Goal: Task Accomplishment & Management: Complete application form

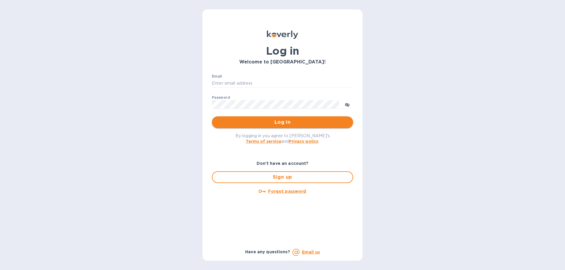
type input "[PERSON_NAME][EMAIL_ADDRESS][DOMAIN_NAME]"
click at [280, 126] on button "Log in" at bounding box center [282, 123] width 141 height 12
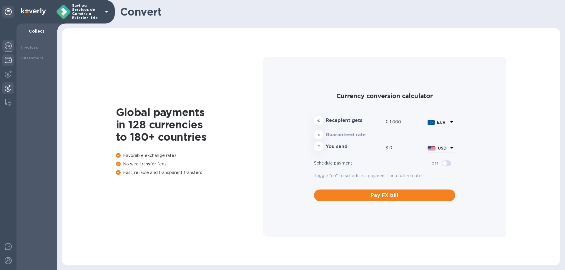
drag, startPoint x: 1, startPoint y: 63, endPoint x: 3, endPoint y: 60, distance: 3.7
click at [1, 61] on div at bounding box center [8, 147] width 16 height 247
click at [3, 60] on div at bounding box center [8, 60] width 12 height 13
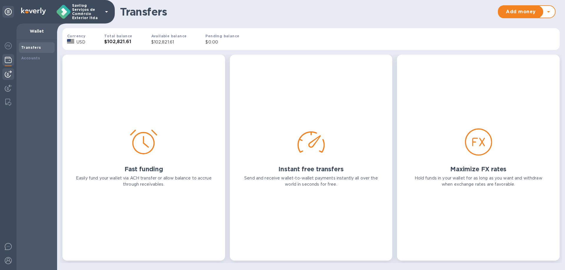
click at [3, 74] on div at bounding box center [8, 74] width 12 height 12
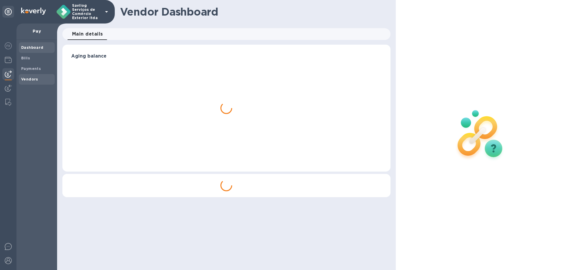
click at [30, 80] on b "Vendors" at bounding box center [29, 79] width 17 height 4
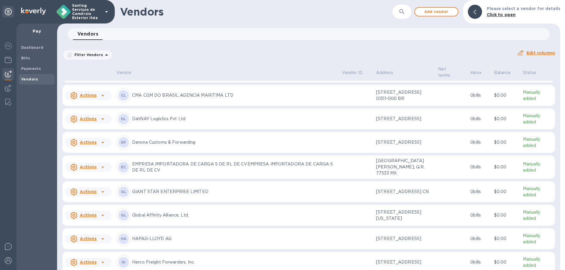
scroll to position [88, 0]
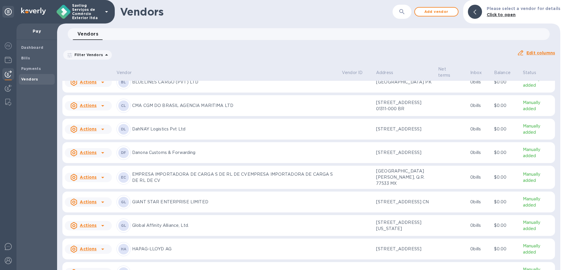
click at [96, 108] on u "Actions" at bounding box center [88, 105] width 17 height 5
click at [176, 122] on div at bounding box center [282, 135] width 565 height 270
click at [524, 112] on p "Manually added" at bounding box center [538, 106] width 30 height 12
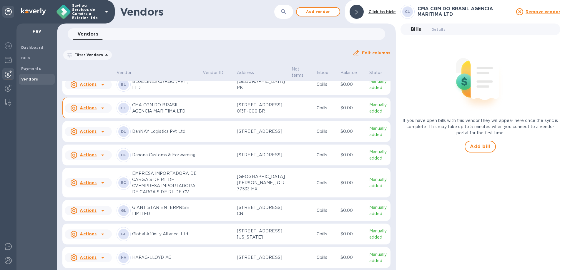
scroll to position [94, 0]
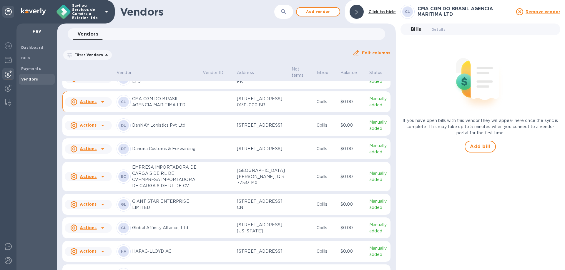
click at [370, 108] on p "Manually added" at bounding box center [378, 102] width 19 height 12
click at [433, 32] on span "Details 0" at bounding box center [438, 29] width 14 height 6
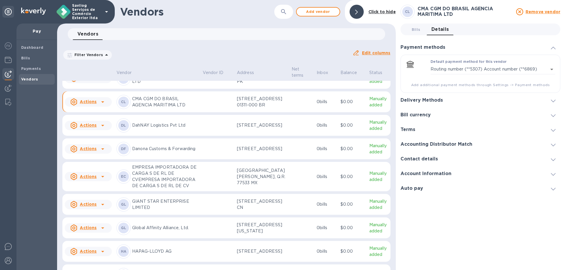
click at [496, 89] on div "Default payment method for this vendor Routing number (**5307) Account number (…" at bounding box center [481, 74] width 160 height 38
click at [501, 99] on div "Delivery Methods" at bounding box center [481, 100] width 160 height 15
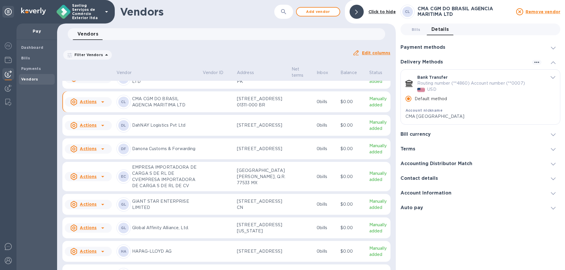
click at [97, 107] on div "Actions" at bounding box center [83, 101] width 29 height 9
click at [102, 185] on b "Add new bill" at bounding box center [94, 184] width 27 height 5
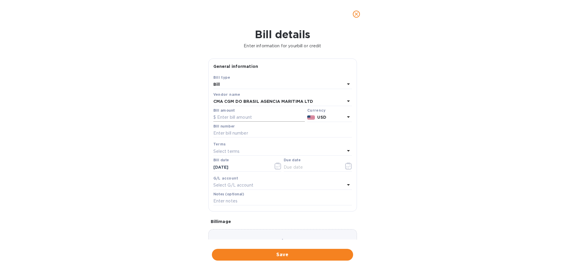
click at [251, 116] on input "text" at bounding box center [259, 117] width 92 height 9
type input "1,299"
click at [253, 127] on div "Bill number" at bounding box center [282, 131] width 139 height 14
click at [243, 139] on div at bounding box center [282, 138] width 139 height 1
click at [250, 131] on input "text" at bounding box center [282, 133] width 139 height 9
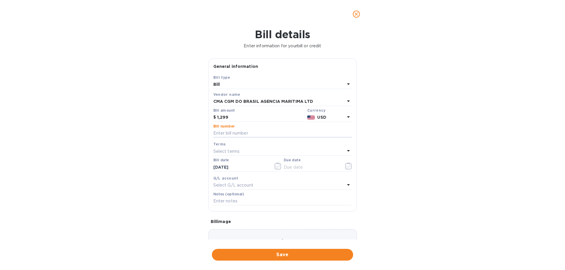
paste input "CME25001884"
type input "CME25001884 e CME25001902"
click at [349, 165] on icon "button" at bounding box center [348, 166] width 7 height 7
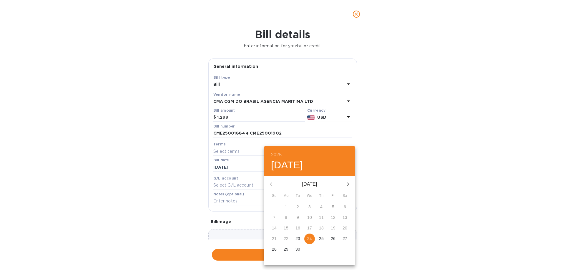
click at [310, 237] on p "24" at bounding box center [309, 239] width 5 height 6
type input "[DATE]"
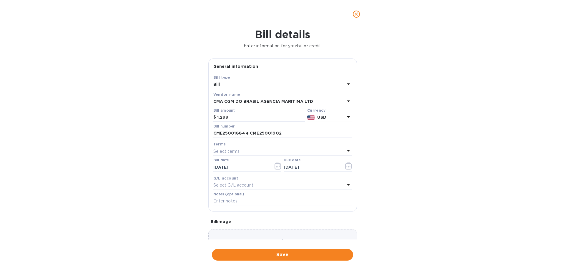
click at [429, 203] on div "Bill details Enter information for your bill or credit General information Save…" at bounding box center [282, 149] width 565 height 242
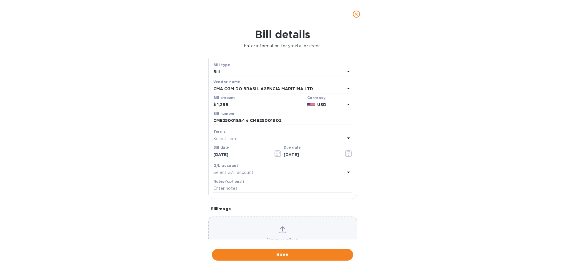
scroll to position [29, 0]
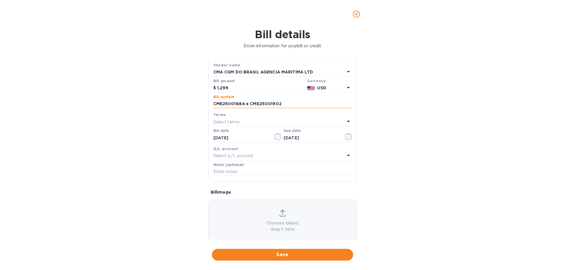
click at [228, 102] on input "CME25001884 e CME25001902" at bounding box center [282, 104] width 139 height 9
click at [238, 163] on label "Notes (optional)" at bounding box center [228, 165] width 31 height 4
click at [243, 155] on p "Select G/L account" at bounding box center [233, 156] width 40 height 6
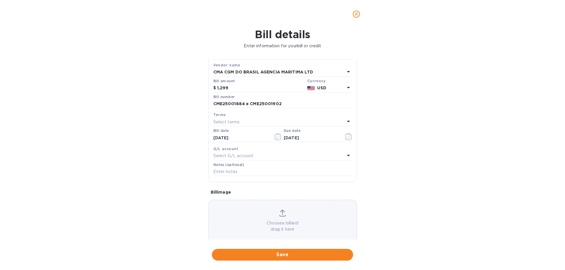
click at [167, 168] on div "Bill details Enter information for your bill or credit General information Save…" at bounding box center [282, 149] width 565 height 242
click at [239, 169] on input "text" at bounding box center [282, 172] width 139 height 9
paste input "CME25001884 e CME25001902"
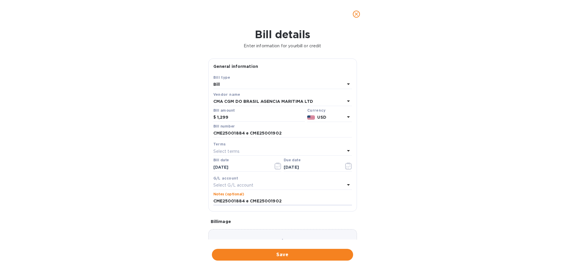
scroll to position [39, 0]
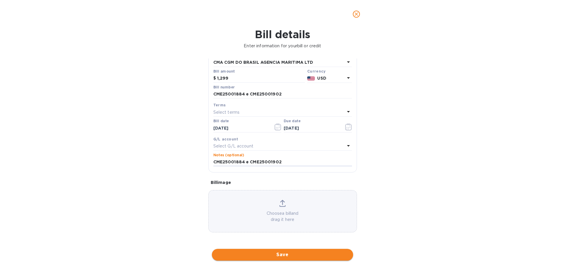
type input "CME25001884 e CME25001902"
click at [295, 252] on span "Save" at bounding box center [283, 255] width 132 height 7
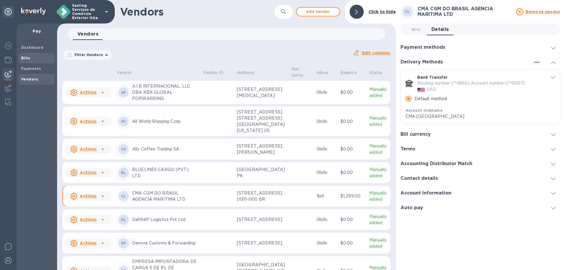
click at [23, 59] on b "Bills" at bounding box center [25, 58] width 9 height 4
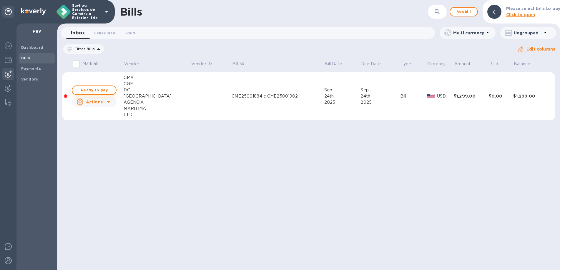
click at [101, 91] on span "Ready to pay" at bounding box center [94, 90] width 34 height 7
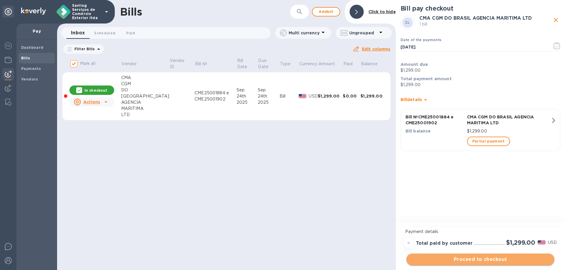
click at [473, 263] on span "Proceed to checkout" at bounding box center [480, 259] width 139 height 7
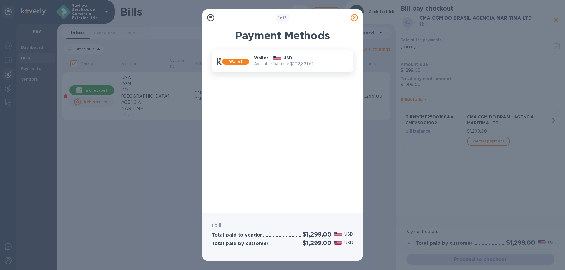
click at [300, 67] on div "Wallet USD Available balance: $102,821.61" at bounding box center [301, 61] width 99 height 17
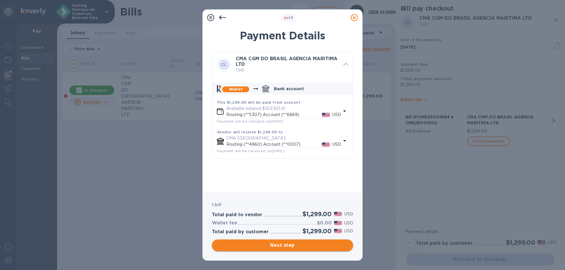
click at [309, 247] on span "Next step" at bounding box center [283, 245] width 132 height 7
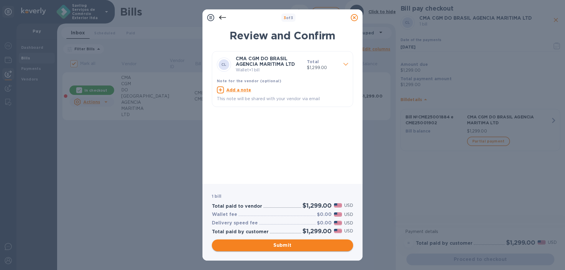
click at [310, 247] on span "Submit" at bounding box center [283, 245] width 132 height 7
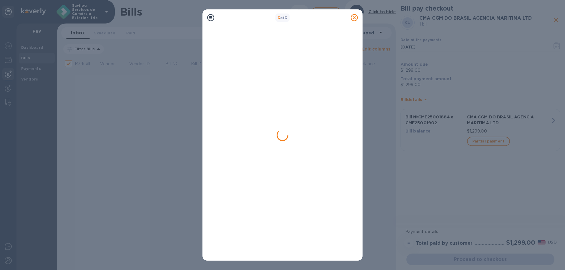
checkbox input "false"
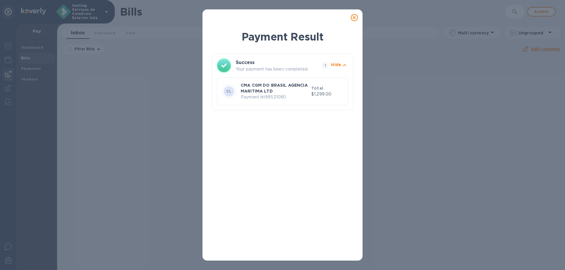
click at [301, 84] on p "CMA CGM DO BRASIL AGENCIA MARITIMA LTD" at bounding box center [275, 88] width 68 height 12
click at [295, 87] on p "CMA CGM DO BRASIL AGENCIA MARITIMA LTD" at bounding box center [275, 88] width 68 height 12
click at [270, 50] on div "Payment Result Success Your payment has been completed. 1 Hide CL CMA CGM DO BR…" at bounding box center [282, 72] width 141 height 86
click at [274, 57] on div "Success Your payment has been completed. 1 Hide CL CMA CGM DO BRASIL AGENCIA MA…" at bounding box center [282, 82] width 141 height 57
click at [356, 18] on icon at bounding box center [354, 17] width 7 height 7
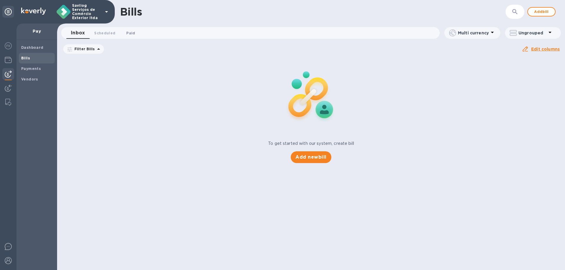
click at [132, 31] on span "Paid 0" at bounding box center [130, 33] width 9 height 6
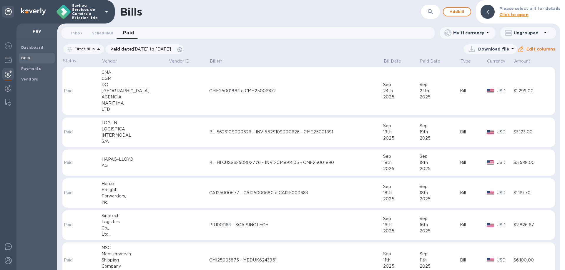
click at [261, 94] on td "CME25001884 e CME25001902" at bounding box center [296, 91] width 174 height 48
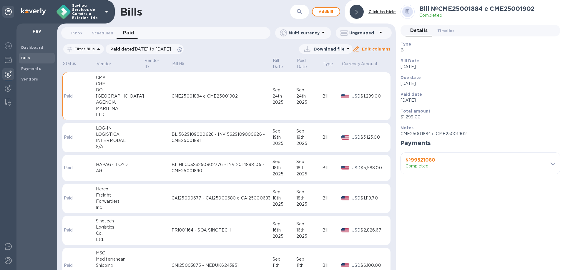
click at [460, 158] on h3 "№ 99521080" at bounding box center [439, 161] width 67 height 6
click at [555, 163] on div "№ 99521080 Completed" at bounding box center [480, 163] width 159 height 21
click at [548, 165] on div at bounding box center [549, 164] width 12 height 6
click at [552, 165] on icon at bounding box center [553, 164] width 5 height 3
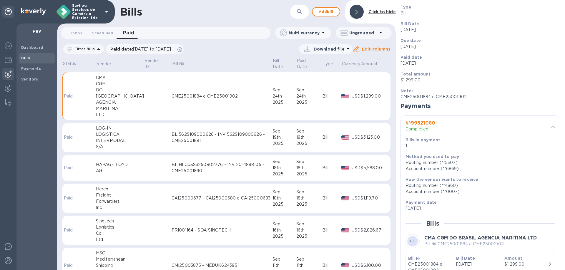
scroll to position [78, 0]
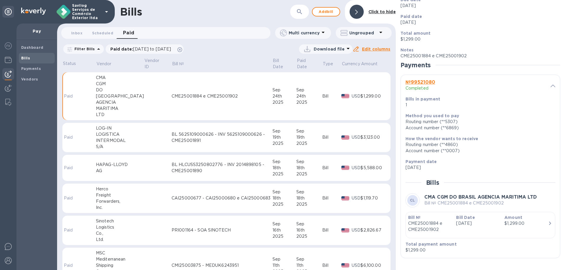
click at [441, 225] on p "CME25001884 e CME25001902" at bounding box center [430, 227] width 44 height 12
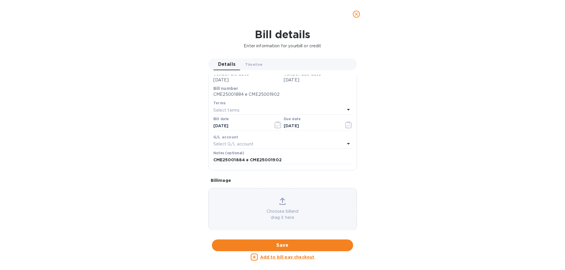
scroll to position [92, 0]
click at [354, 11] on span "close" at bounding box center [356, 14] width 7 height 7
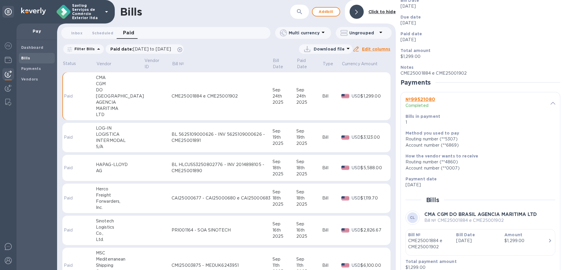
scroll to position [49, 0]
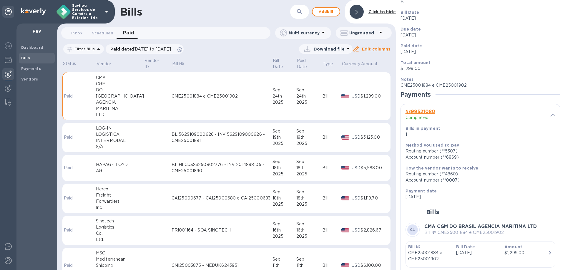
click at [429, 112] on b "№ 99521080" at bounding box center [421, 112] width 30 height 6
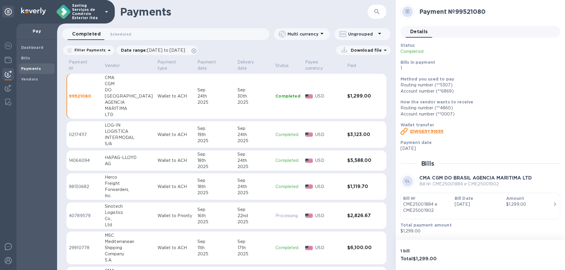
click at [458, 215] on div "button" at bounding box center [480, 215] width 155 height 3
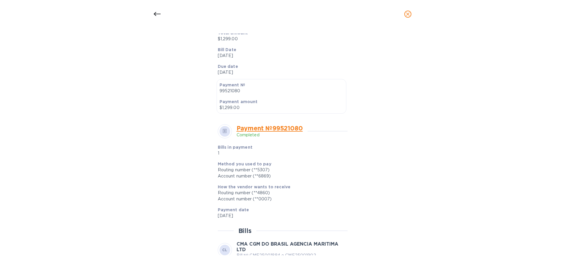
scroll to position [172, 0]
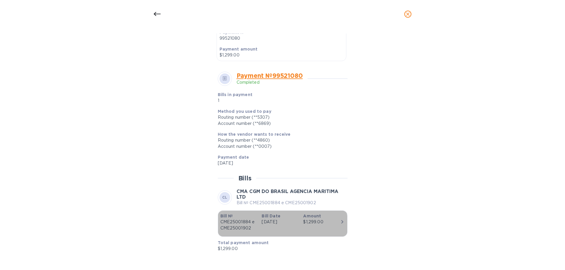
drag, startPoint x: 253, startPoint y: 229, endPoint x: 225, endPoint y: 223, distance: 29.4
click at [225, 223] on p "CME25001884 e CME25001902" at bounding box center [238, 225] width 37 height 12
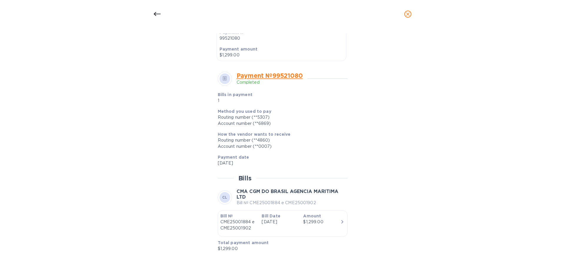
click at [162, 150] on div "Bill details CL CMA CGM DO BRASIL AGENCIA MARITIMA LTD Bill № CME25001884 e CME…" at bounding box center [283, 145] width 280 height 222
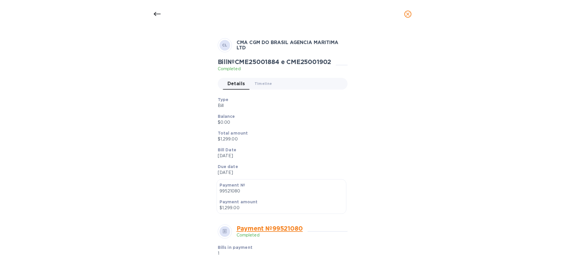
scroll to position [0, 0]
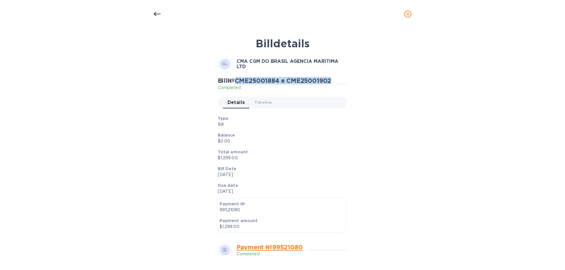
drag, startPoint x: 335, startPoint y: 81, endPoint x: 237, endPoint y: 81, distance: 98.3
click at [237, 81] on div "Bill № CME25001884 e CME25001902 Completed" at bounding box center [277, 84] width 118 height 14
copy h2 "CME25001884 e CME25001902"
click at [409, 15] on icon "close" at bounding box center [408, 14] width 4 height 4
